Goal: Find specific page/section: Find specific page/section

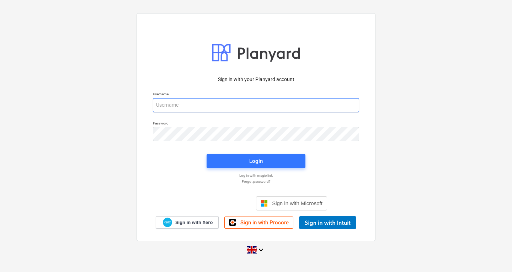
click at [204, 108] on input "email" at bounding box center [256, 105] width 206 height 14
click at [169, 106] on input "email" at bounding box center [256, 105] width 206 height 14
type input "[PERSON_NAME][EMAIL_ADDRESS][DOMAIN_NAME]"
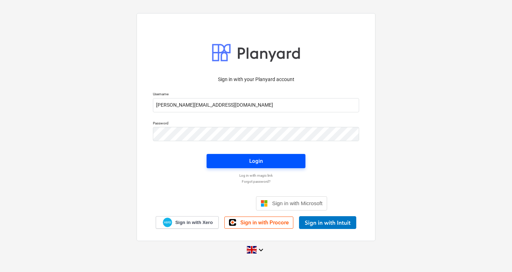
click at [280, 161] on span "Login" at bounding box center [256, 160] width 82 height 9
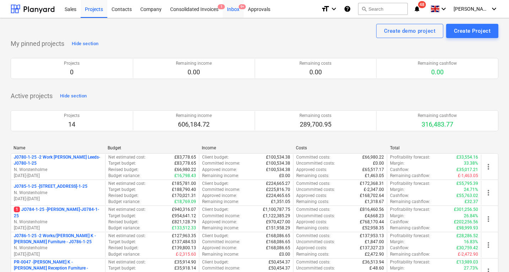
click at [235, 7] on div "Inbox 9+" at bounding box center [233, 9] width 21 height 18
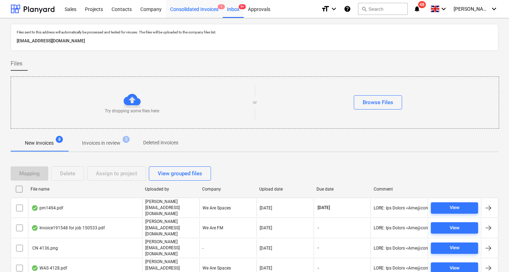
click at [196, 7] on div "Consolidated Invoices 1" at bounding box center [194, 9] width 57 height 18
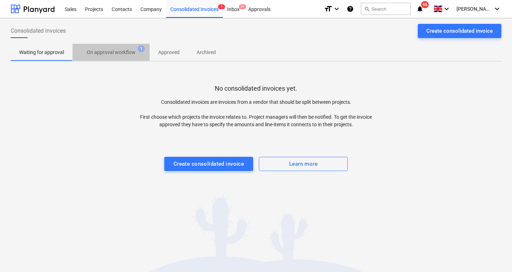
click at [113, 54] on p "On approval workflow" at bounding box center [111, 52] width 49 height 7
